Goal: Task Accomplishment & Management: Manage account settings

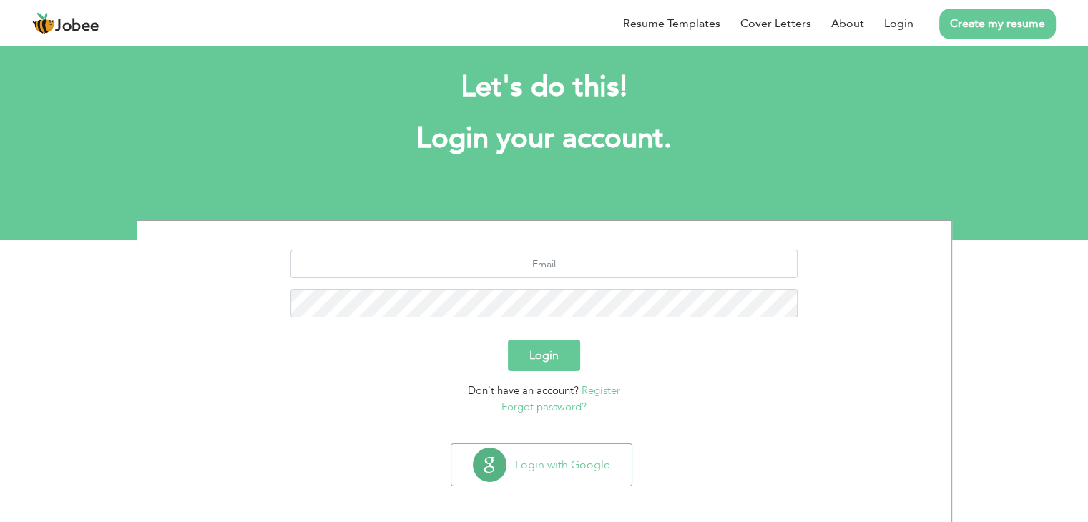
scroll to position [20, 0]
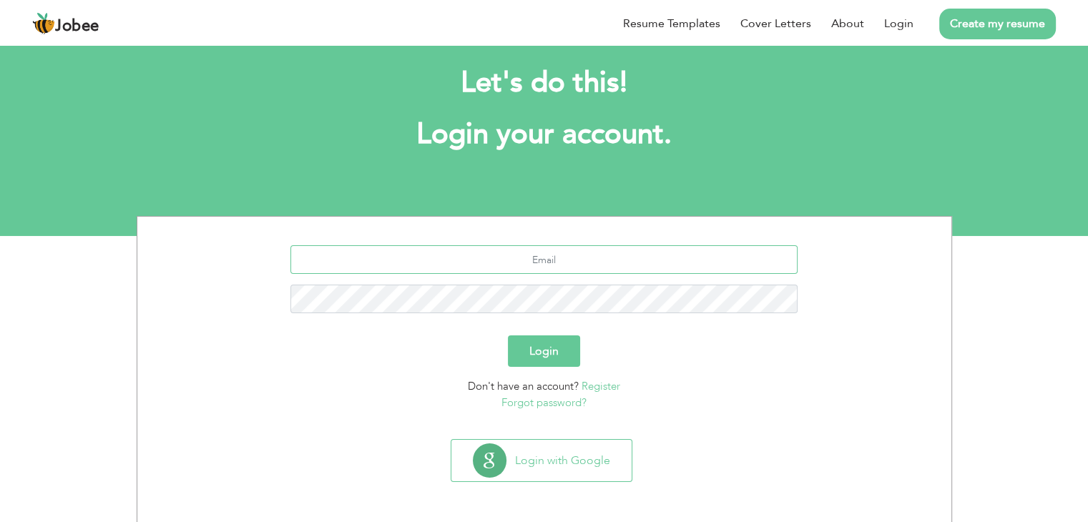
click at [511, 257] on input "text" at bounding box center [543, 259] width 507 height 29
type input "[EMAIL_ADDRESS][DOMAIN_NAME]"
click at [508, 335] on button "Login" at bounding box center [544, 350] width 72 height 31
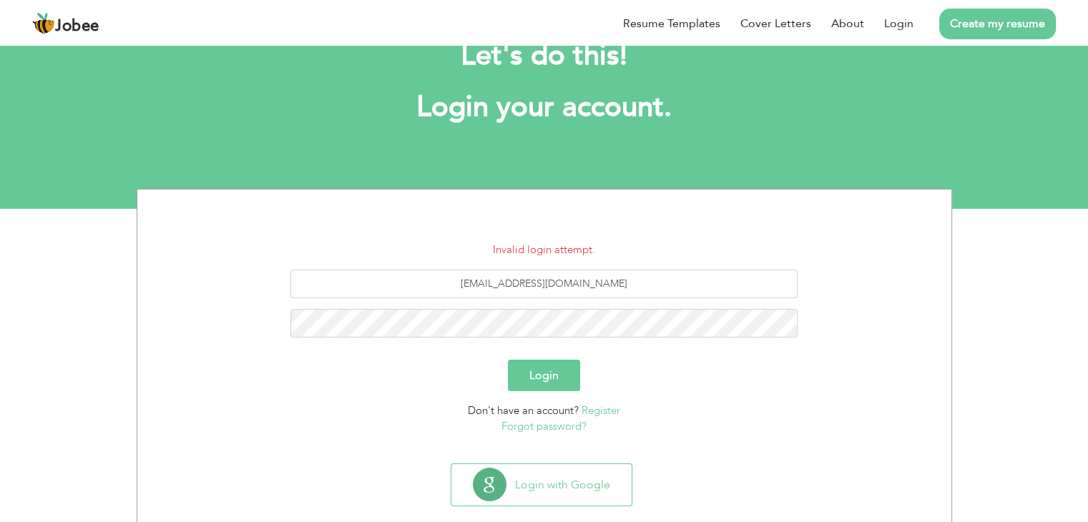
scroll to position [72, 0]
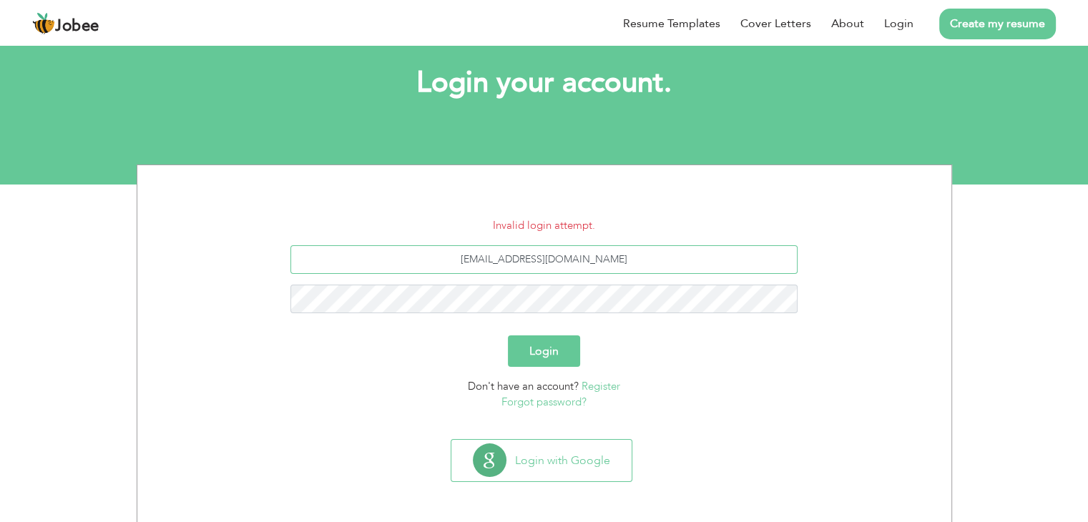
click at [646, 260] on input "ch.abid146@gmail.com" at bounding box center [543, 259] width 507 height 29
type input "[EMAIL_ADDRESS][DOMAIN_NAME]"
click at [508, 335] on button "Login" at bounding box center [544, 350] width 72 height 31
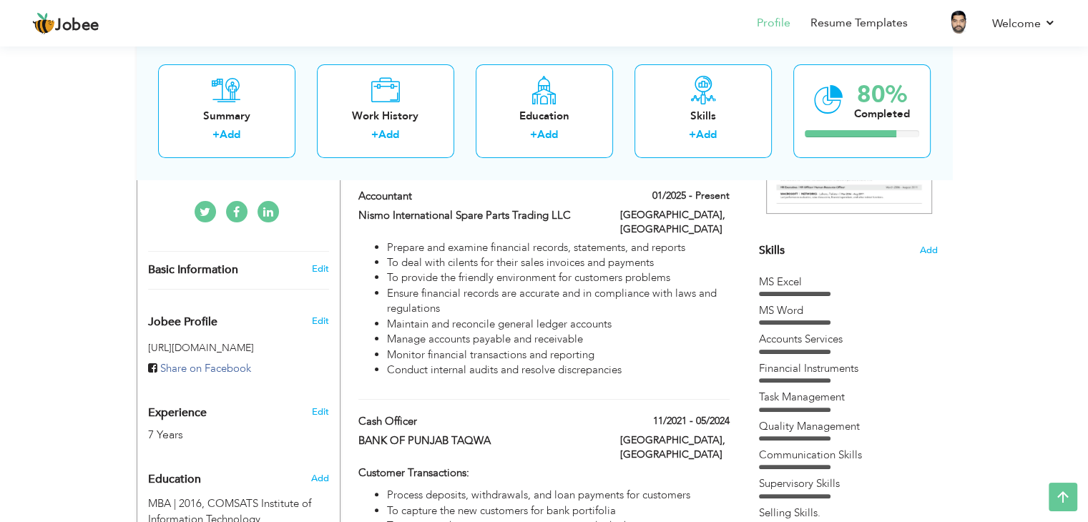
scroll to position [358, 0]
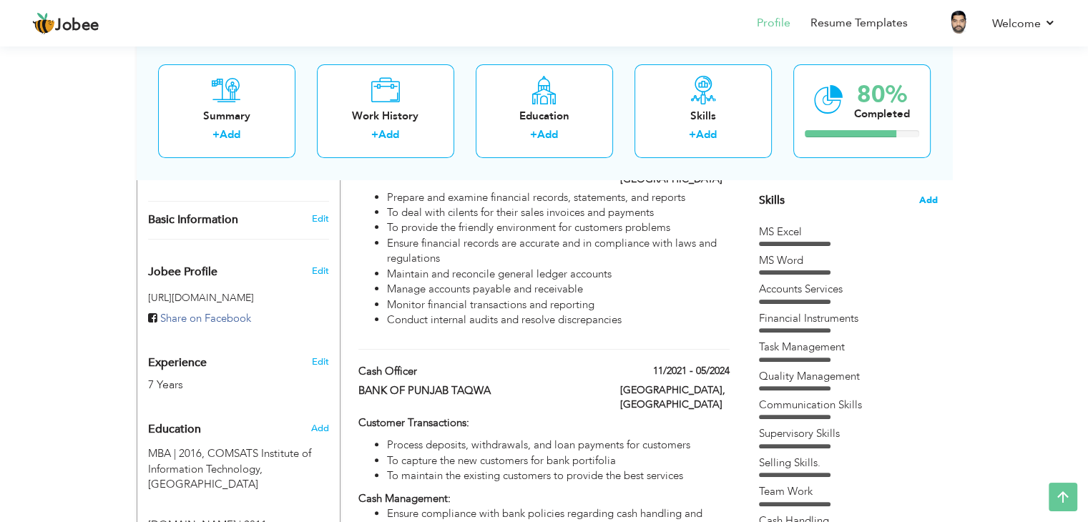
click at [924, 202] on span "Add" at bounding box center [928, 201] width 19 height 14
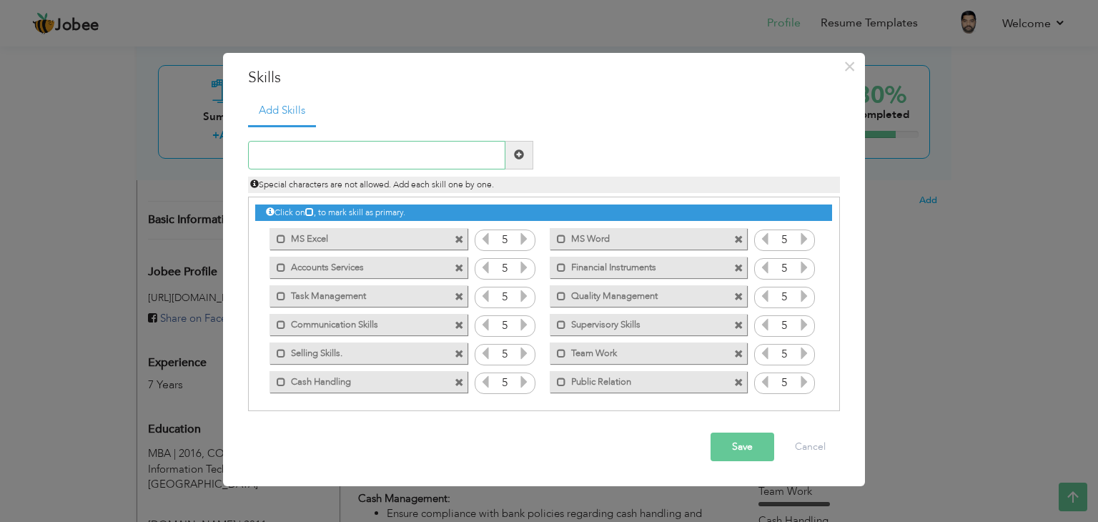
click at [364, 148] on input "text" at bounding box center [376, 155] width 257 height 29
type input "z"
type input "ZOHO BOOK"
click at [727, 448] on button "Save" at bounding box center [743, 447] width 64 height 29
click at [357, 149] on input "text" at bounding box center [376, 155] width 257 height 29
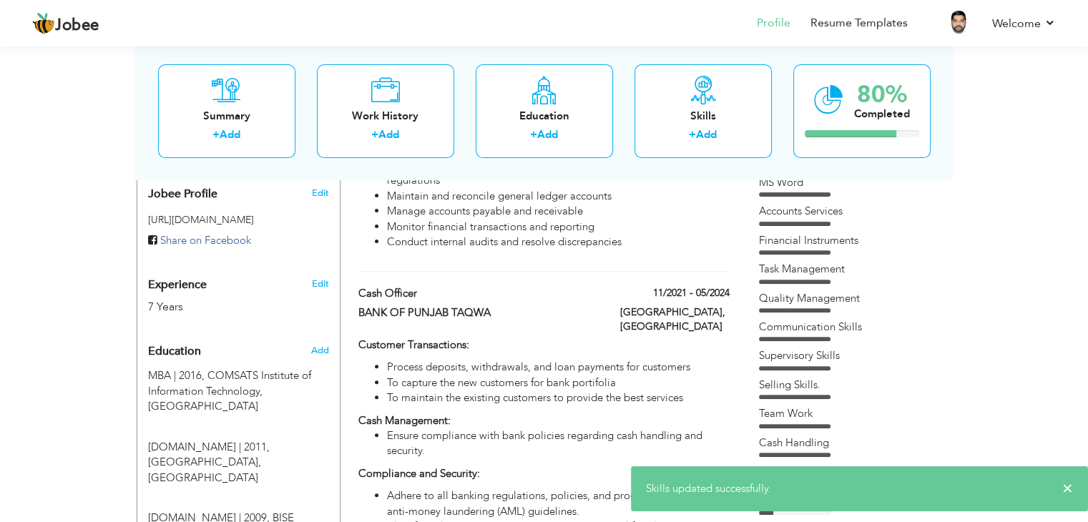
scroll to position [644, 0]
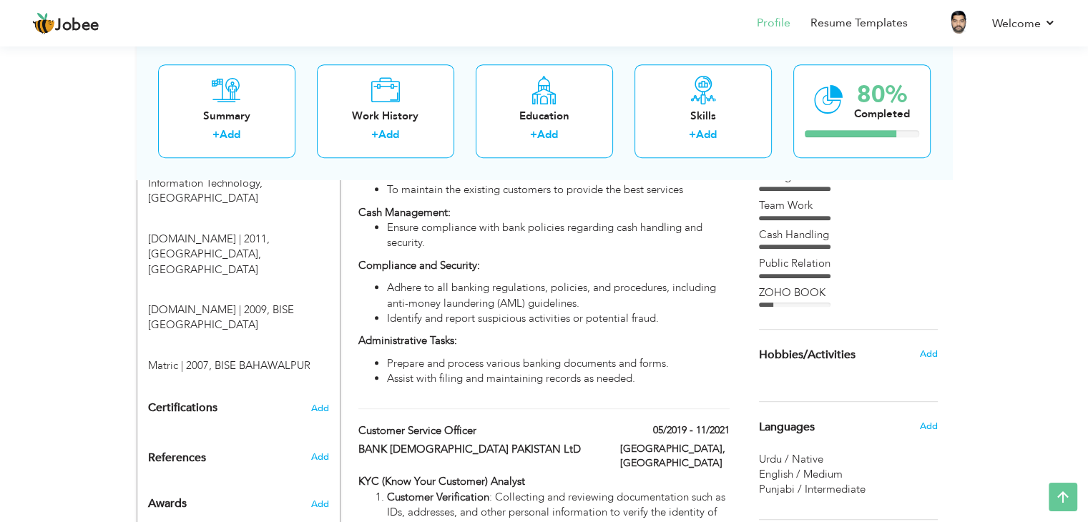
click at [803, 296] on div "ZOHO BOOK" at bounding box center [848, 292] width 179 height 15
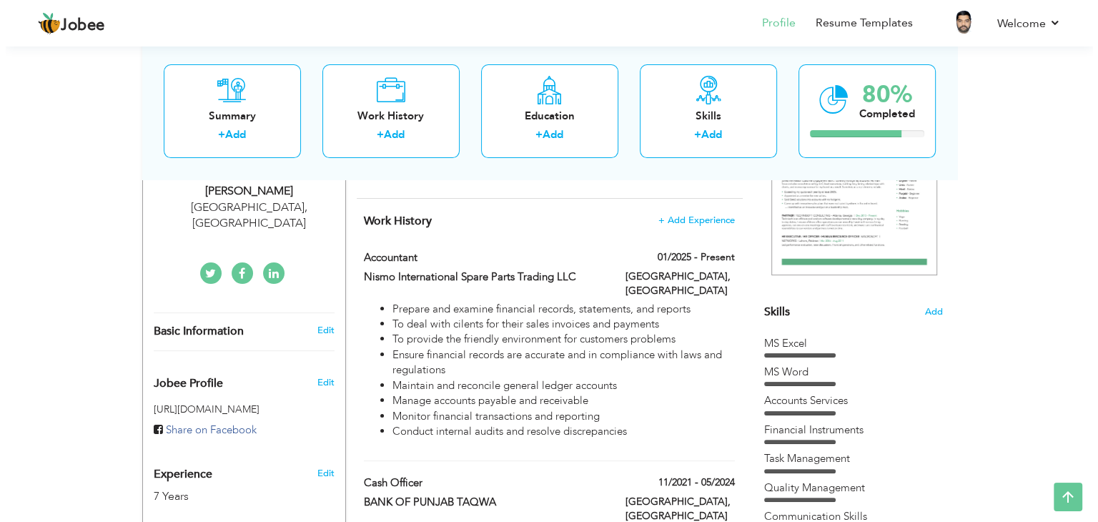
scroll to position [215, 0]
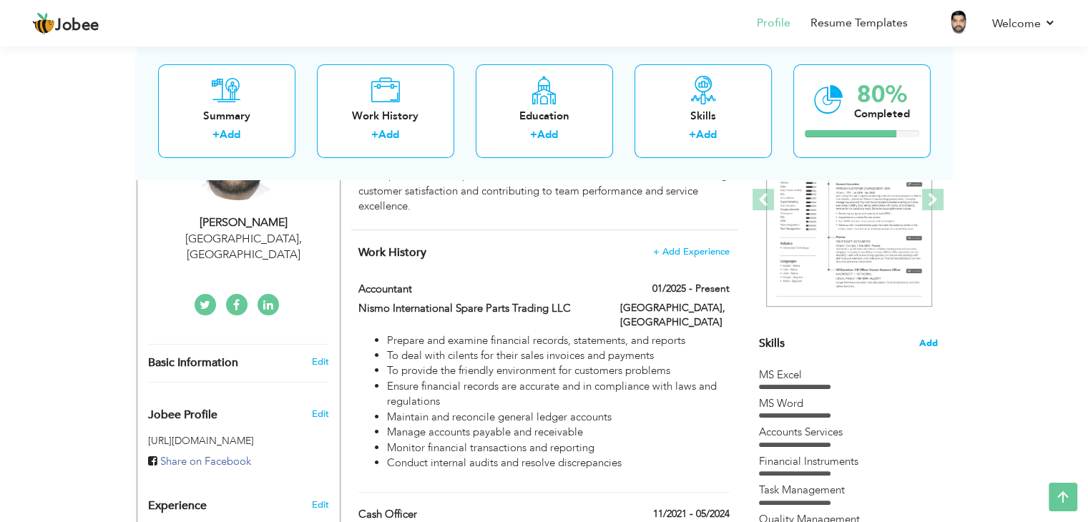
click at [930, 345] on span "Add" at bounding box center [928, 344] width 19 height 14
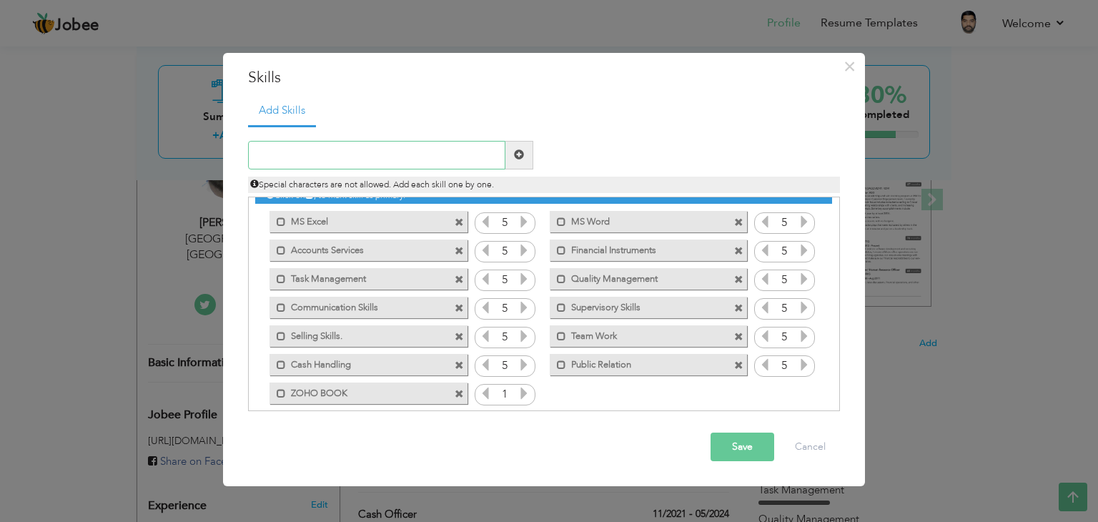
scroll to position [31, 0]
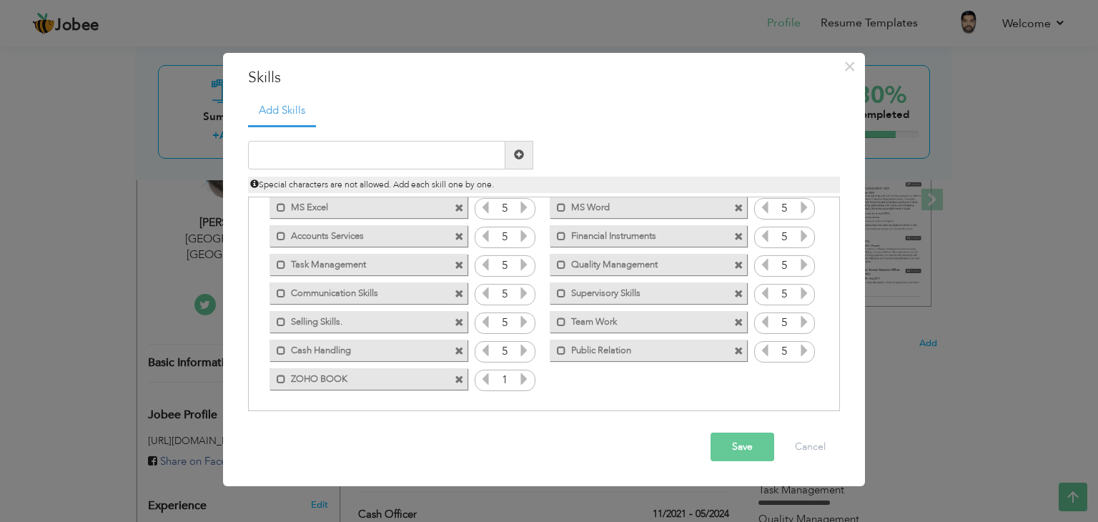
click at [522, 377] on icon at bounding box center [524, 379] width 13 height 13
click at [484, 379] on icon at bounding box center [485, 379] width 13 height 13
click at [735, 443] on button "Save" at bounding box center [743, 447] width 64 height 29
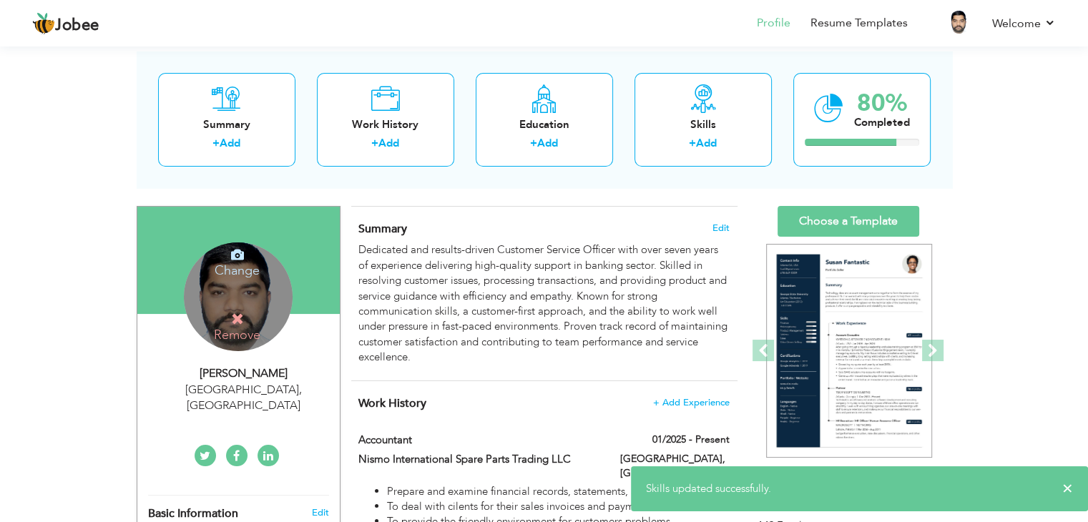
scroll to position [0, 0]
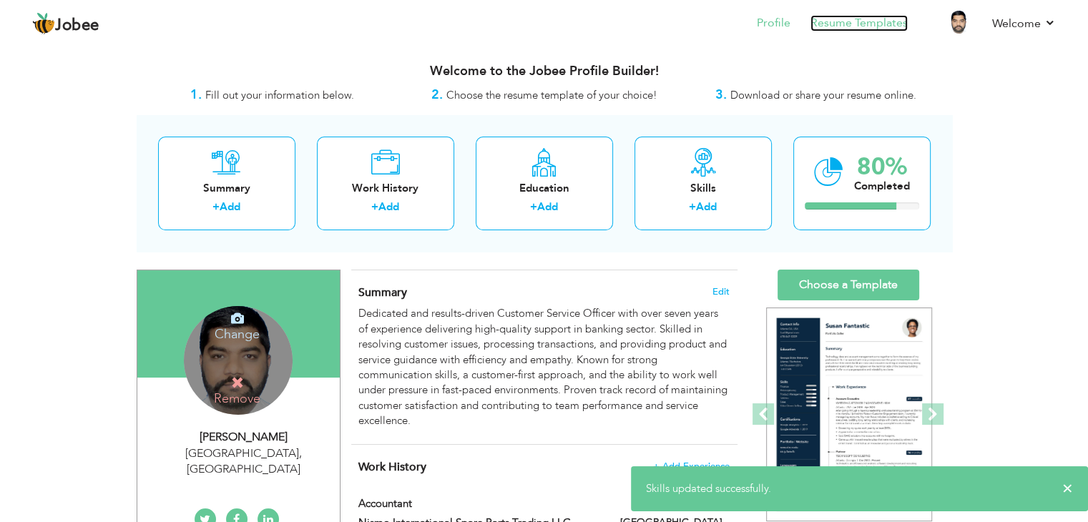
click at [839, 26] on link "Resume Templates" at bounding box center [858, 23] width 97 height 16
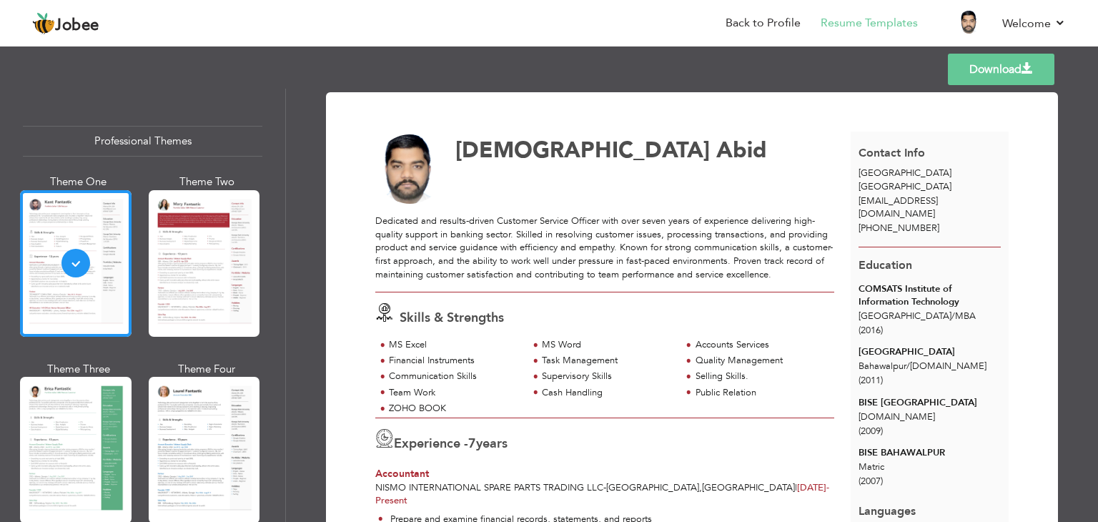
click at [978, 66] on link "Download" at bounding box center [1001, 69] width 107 height 31
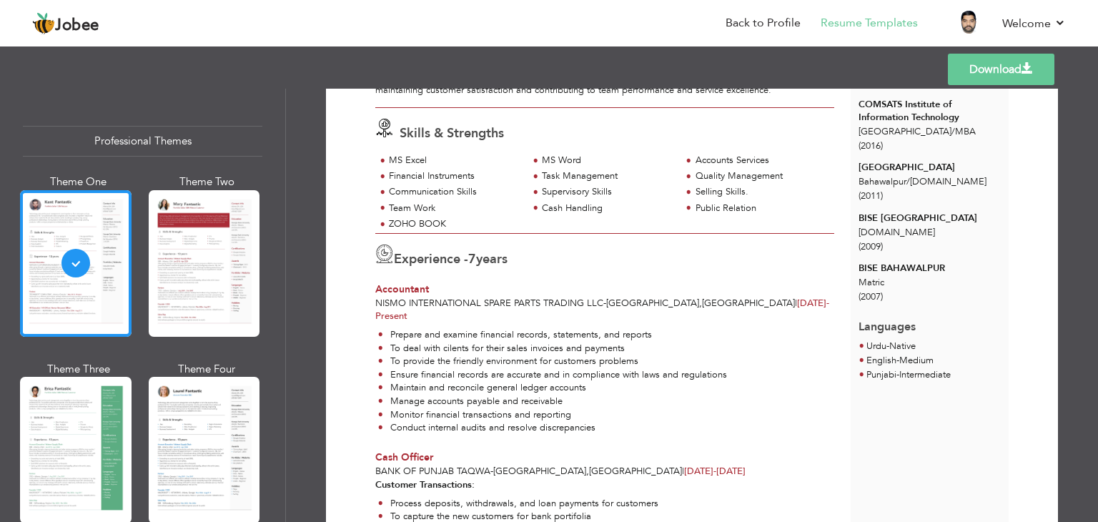
scroll to position [429, 0]
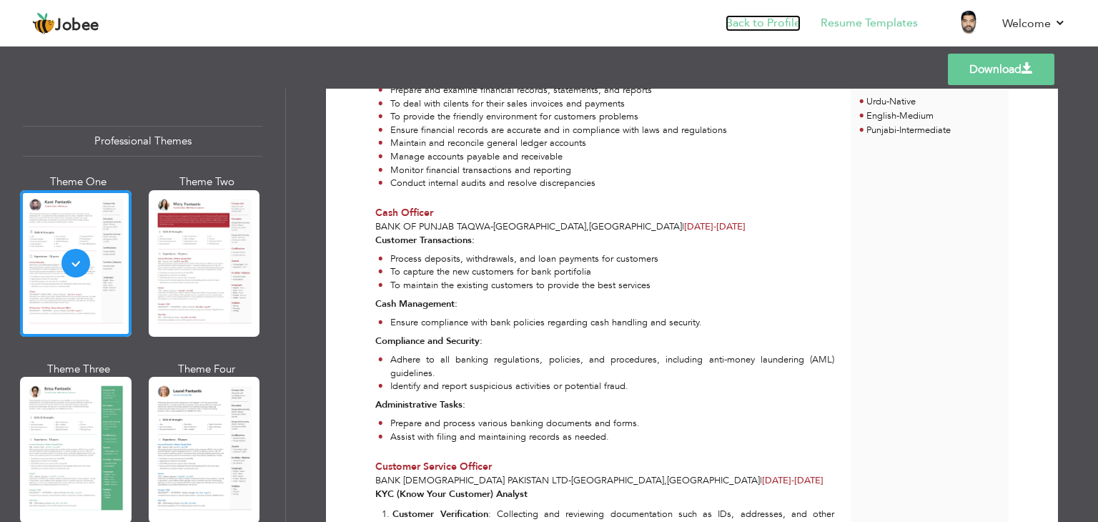
click at [758, 21] on link "Back to Profile" at bounding box center [763, 23] width 75 height 16
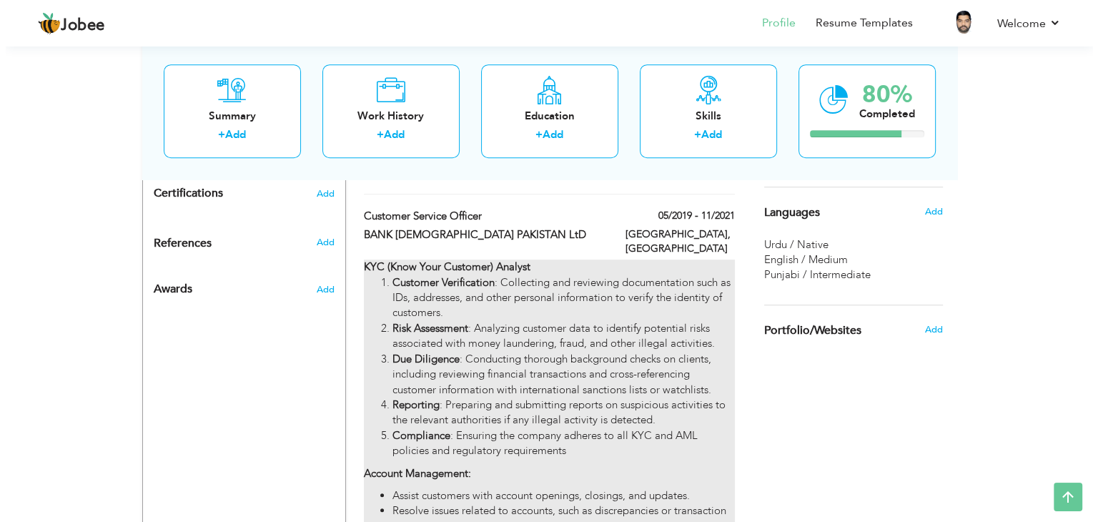
scroll to position [787, 0]
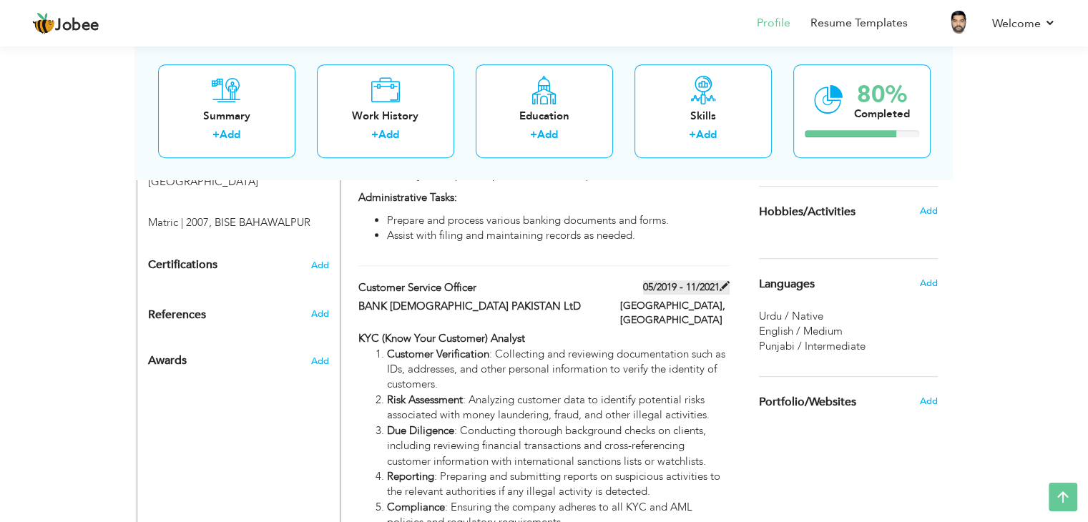
click at [727, 281] on span at bounding box center [724, 286] width 10 height 10
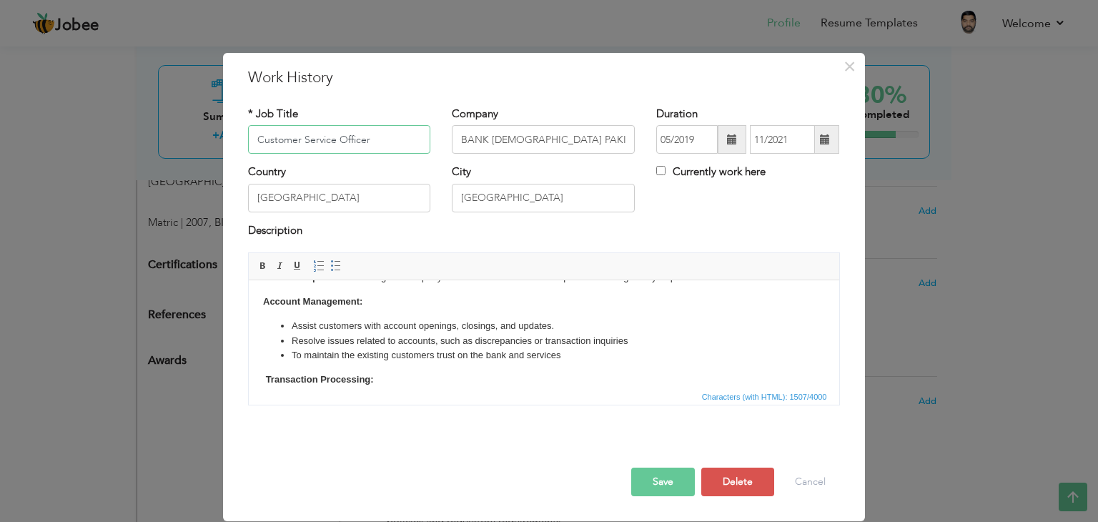
scroll to position [143, 0]
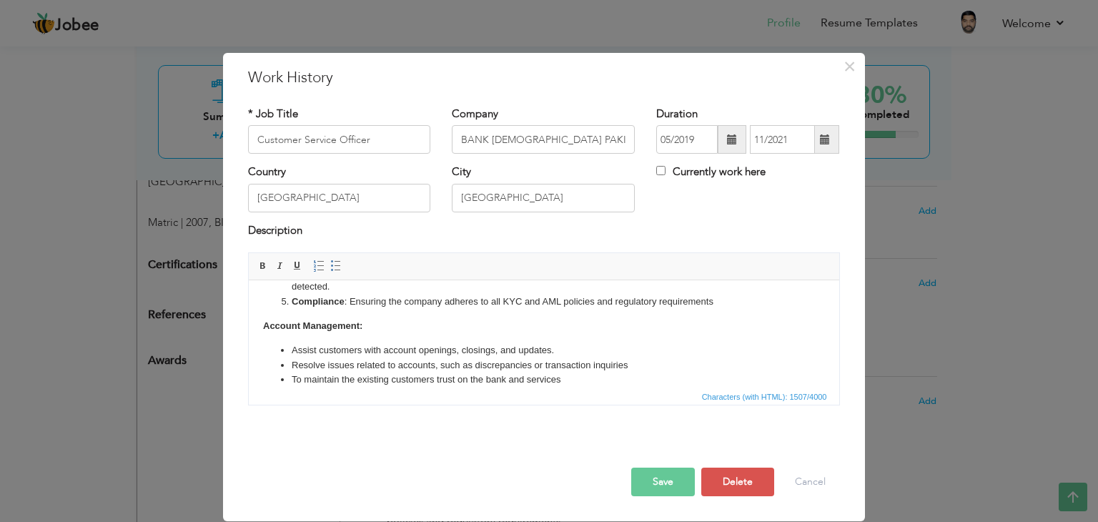
click at [271, 348] on ul "Assist customers with account openings, closings, and updates. Resolve issues r…" at bounding box center [543, 365] width 562 height 44
click at [270, 349] on ul "Assist customers with account openings, closings, and updates. Resolve issues r…" at bounding box center [543, 365] width 562 height 44
click at [378, 320] on p "Account Management:" at bounding box center [543, 326] width 562 height 15
click at [421, 325] on p "Account Management:" at bounding box center [543, 326] width 562 height 15
click at [271, 349] on ul "Assist customers with account openings, closings, and updates. Resolve issues r…" at bounding box center [543, 365] width 562 height 44
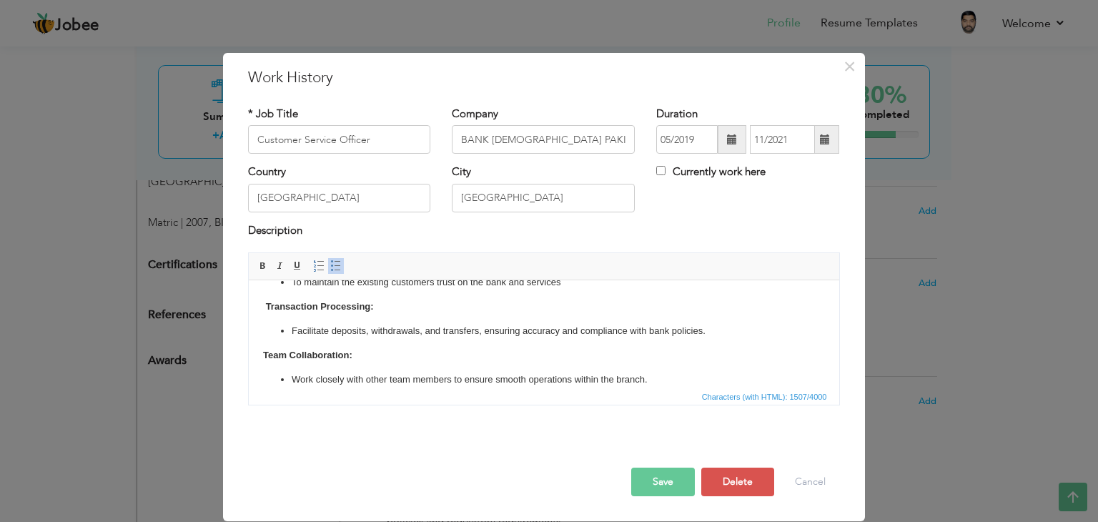
scroll to position [254, 0]
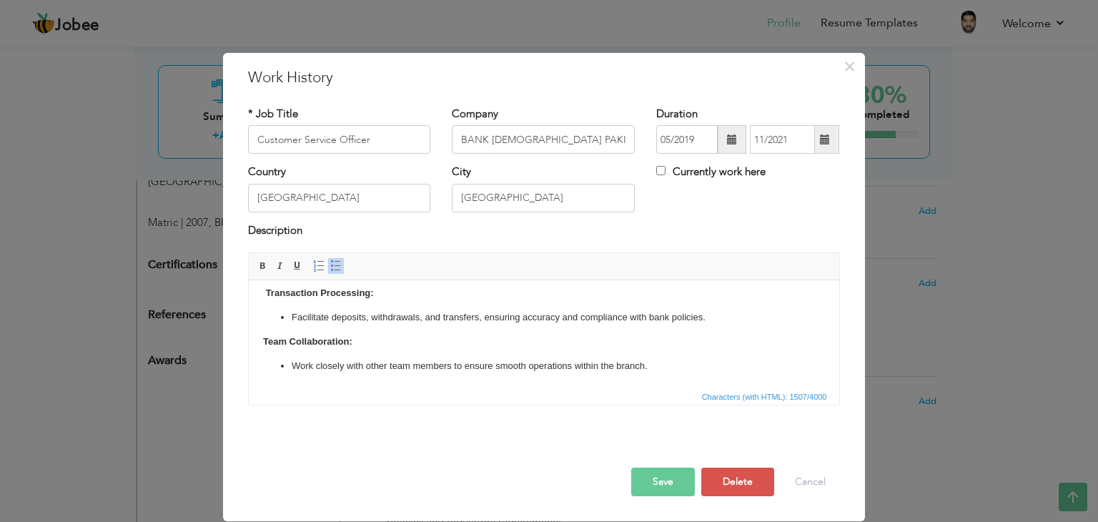
click at [277, 315] on ul "Facilitate deposits, withdrawals, and transfers, ensuring accuracy and complian…" at bounding box center [543, 317] width 562 height 15
click at [262, 296] on body "KYC (Know Your Customer) Analyst Customer Verification : Collecting and reviewi…" at bounding box center [543, 207] width 562 height 332
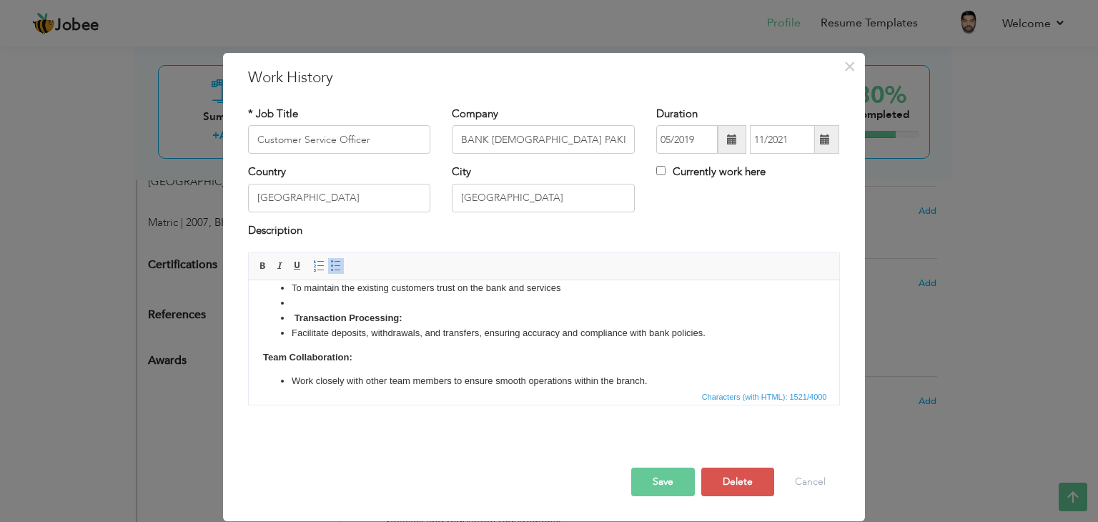
scroll to position [245, 0]
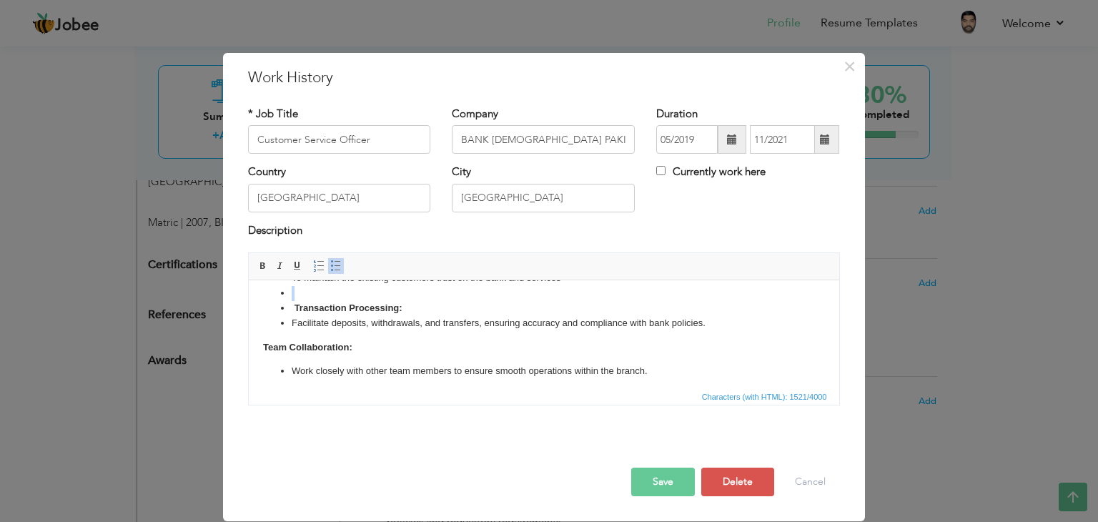
drag, startPoint x: 274, startPoint y: 296, endPoint x: 288, endPoint y: 302, distance: 15.7
click at [288, 302] on ul "Assist customers with account openings, closings, and updates. Resolve issues r…" at bounding box center [543, 286] width 562 height 89
click at [337, 262] on span at bounding box center [335, 265] width 11 height 11
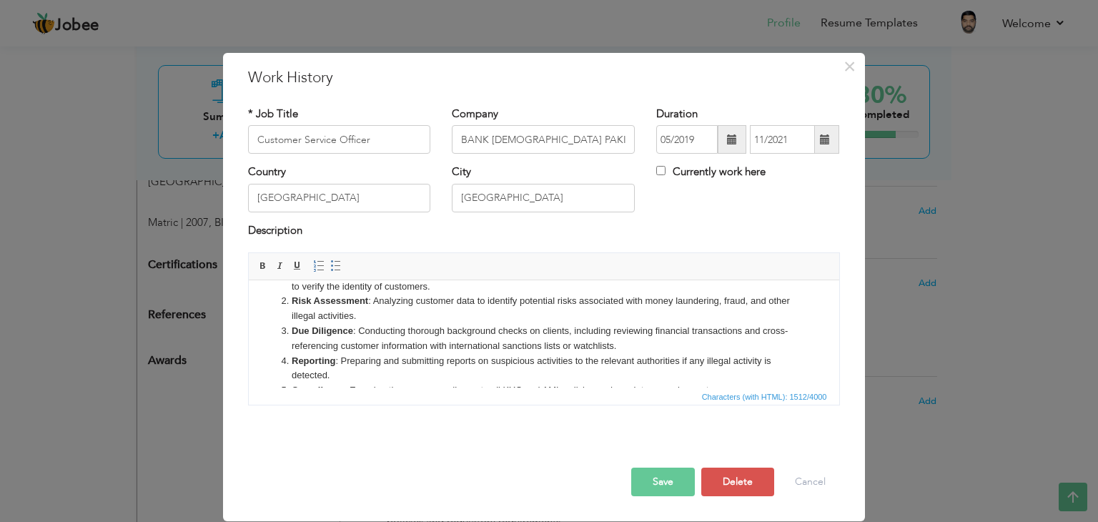
scroll to position [215, 0]
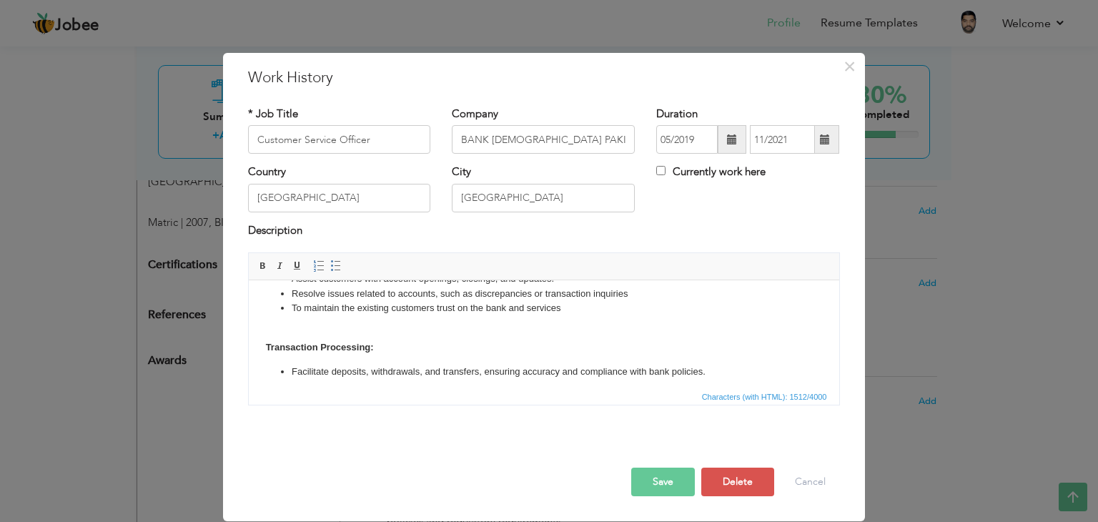
click at [310, 342] on strong "Transaction Processing:" at bounding box center [319, 347] width 108 height 11
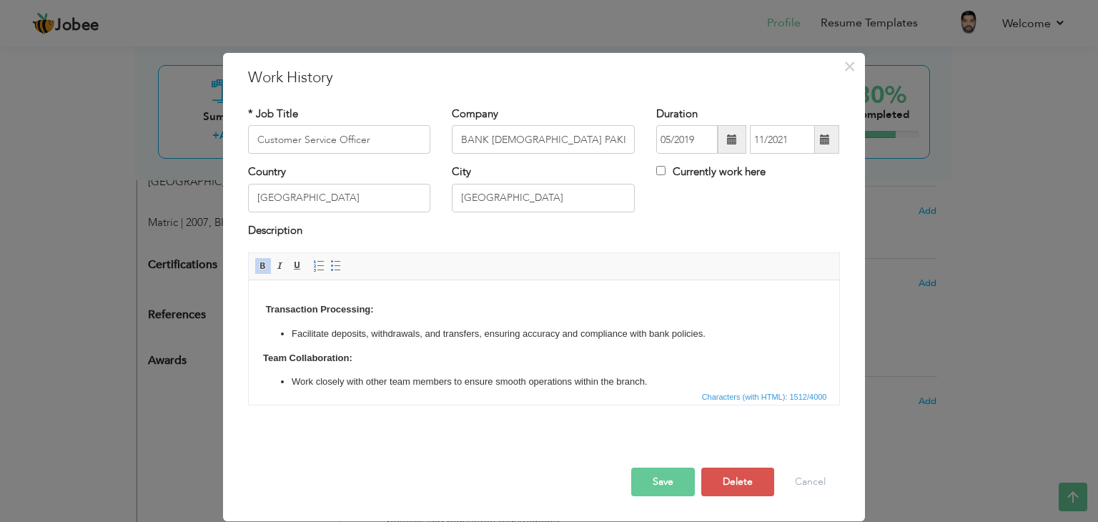
scroll to position [269, 0]
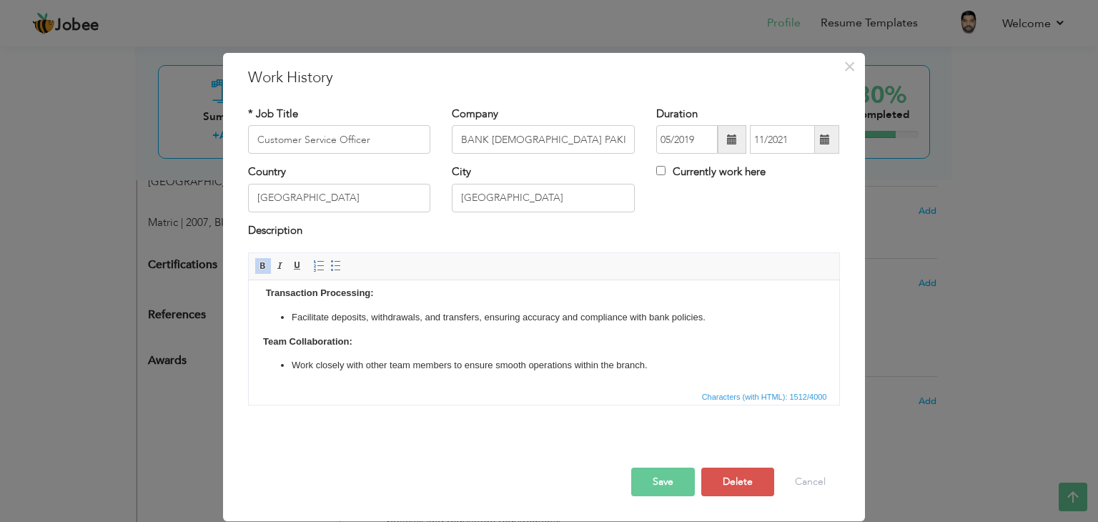
click at [664, 480] on button "Save" at bounding box center [663, 482] width 64 height 29
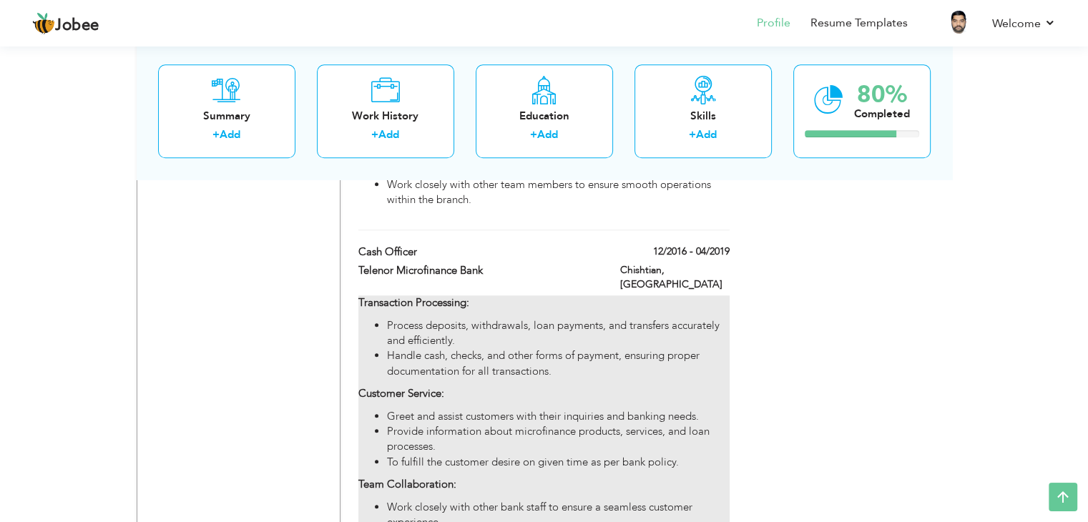
scroll to position [1043, 0]
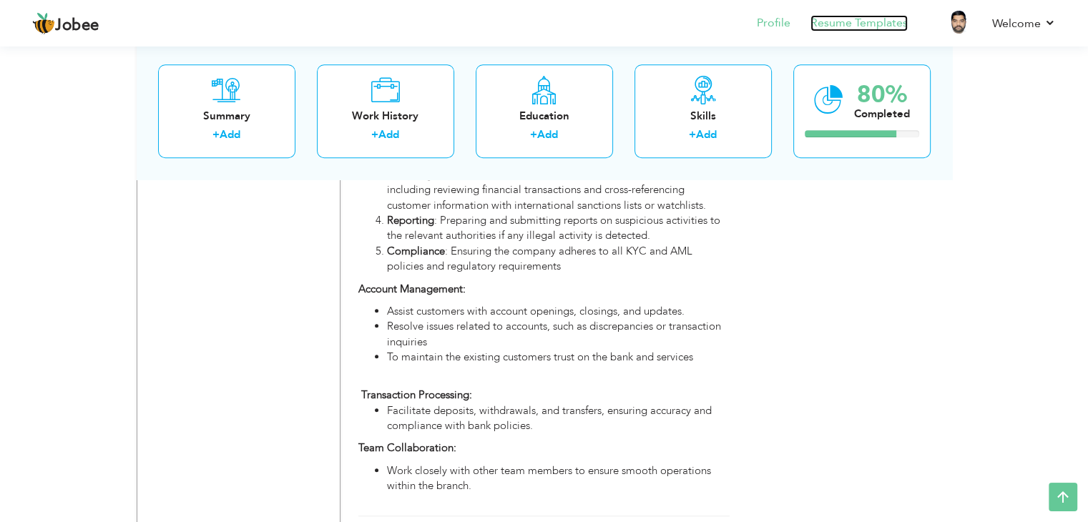
click at [867, 24] on link "Resume Templates" at bounding box center [858, 23] width 97 height 16
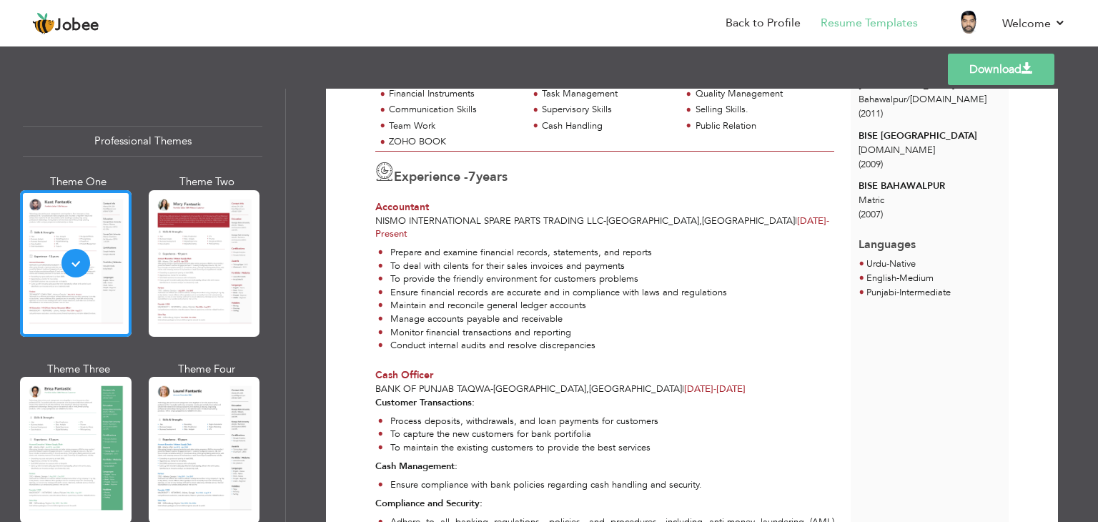
scroll to position [185, 0]
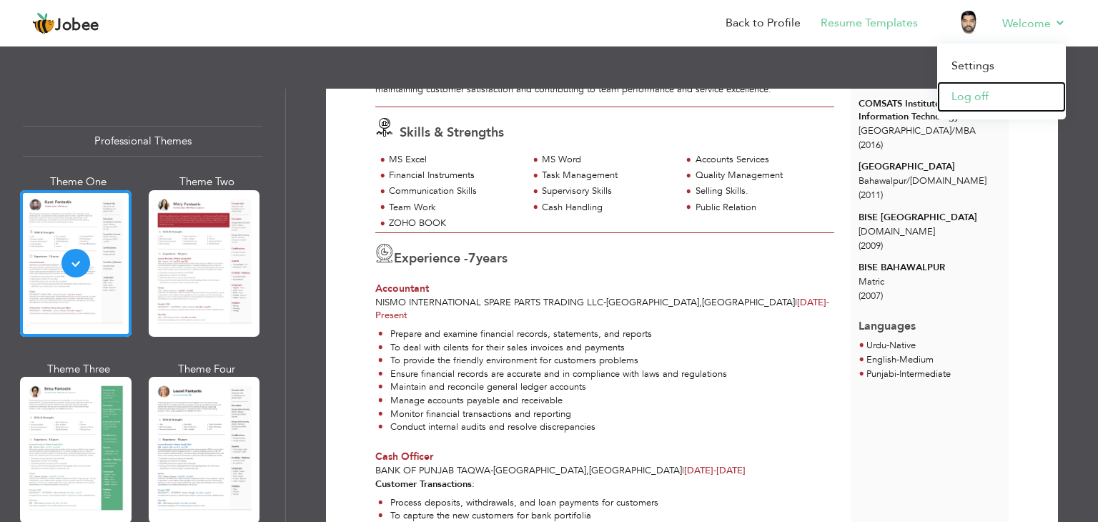
click at [977, 97] on link "Log off" at bounding box center [1001, 97] width 129 height 31
